Goal: Find specific page/section: Find specific page/section

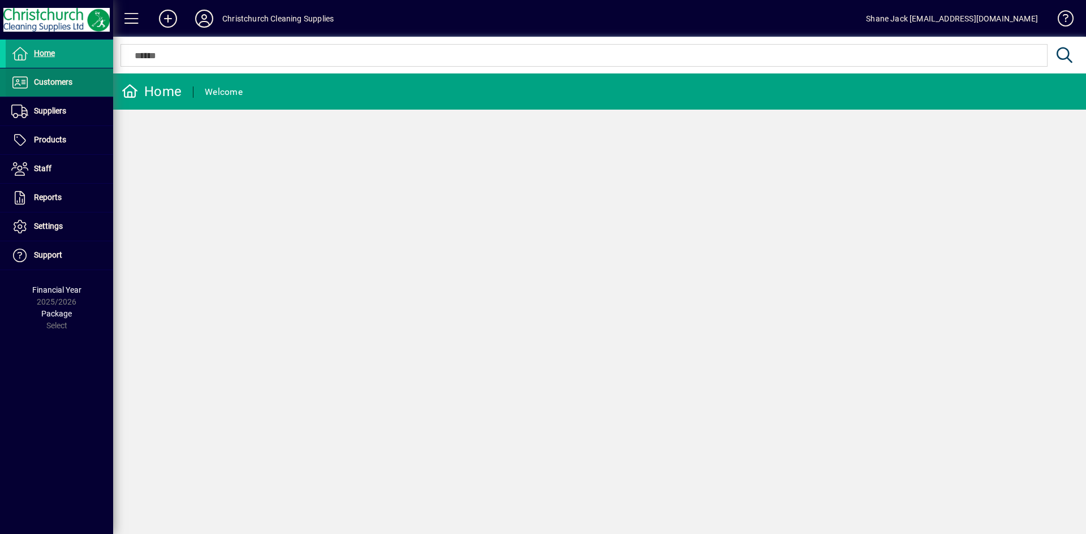
click at [46, 80] on span "Customers" at bounding box center [53, 81] width 38 height 9
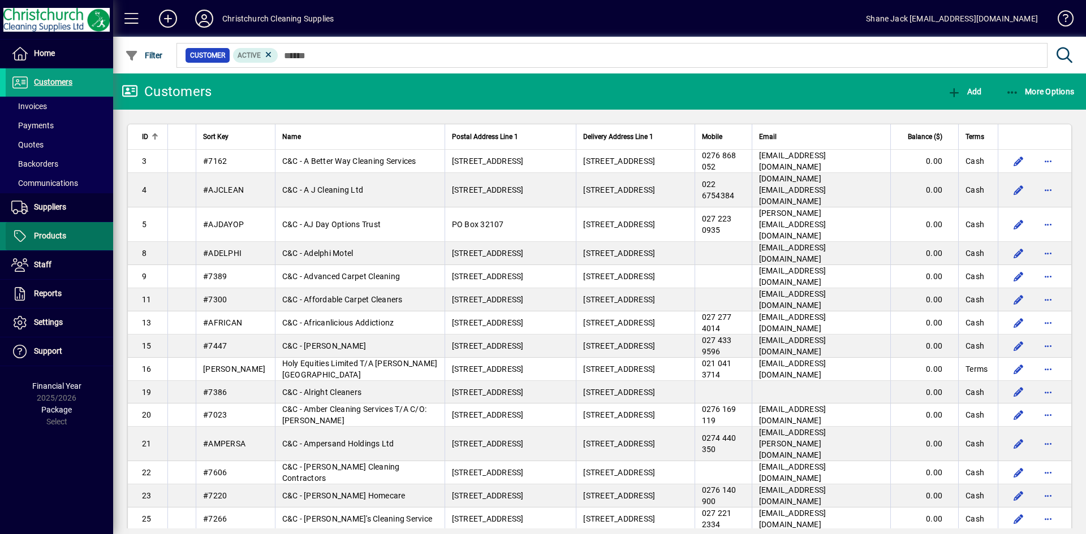
click at [57, 239] on span "Products" at bounding box center [50, 235] width 32 height 9
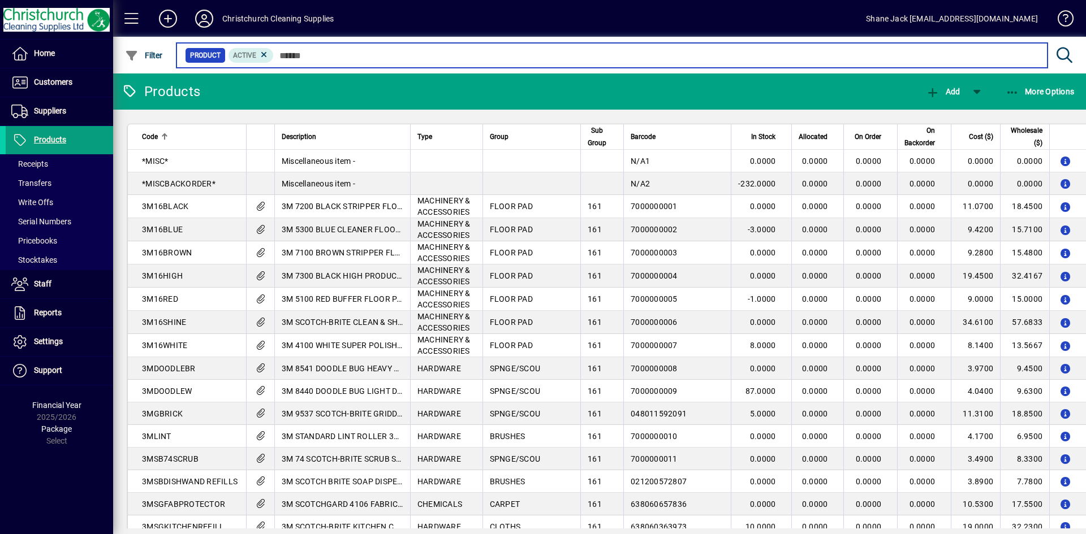
click at [283, 57] on input "text" at bounding box center [656, 55] width 764 height 16
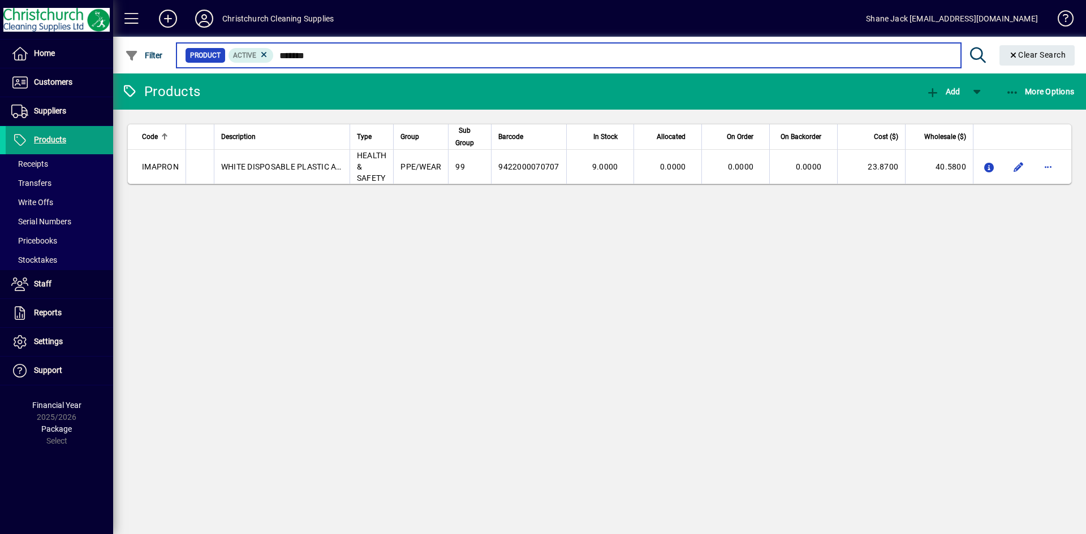
click at [323, 55] on input "*******" at bounding box center [612, 55] width 677 height 16
type input "*"
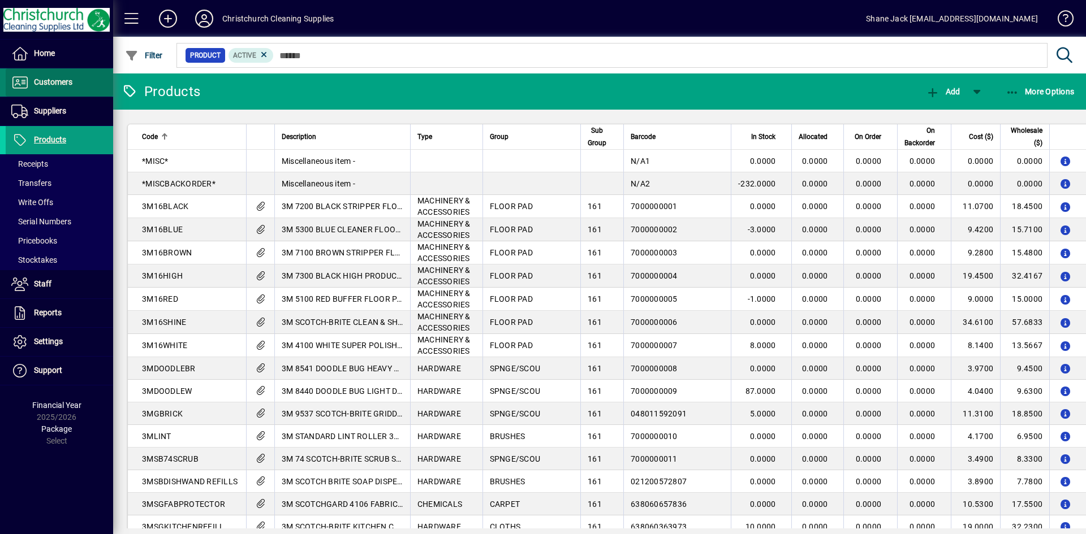
click at [64, 83] on span "Customers" at bounding box center [53, 81] width 38 height 9
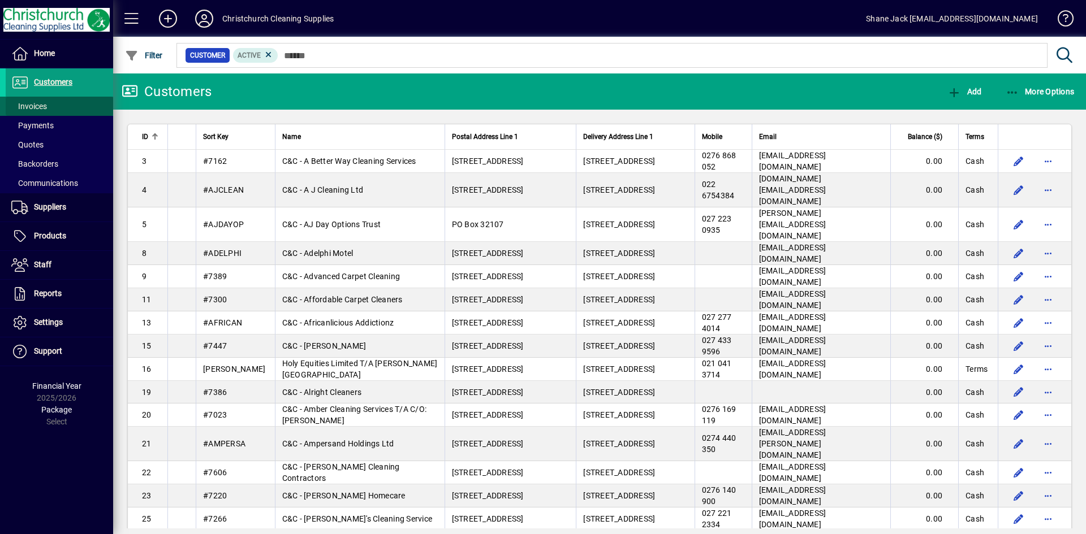
click at [31, 103] on span "Invoices" at bounding box center [29, 106] width 36 height 9
